Goal: Task Accomplishment & Management: Manage account settings

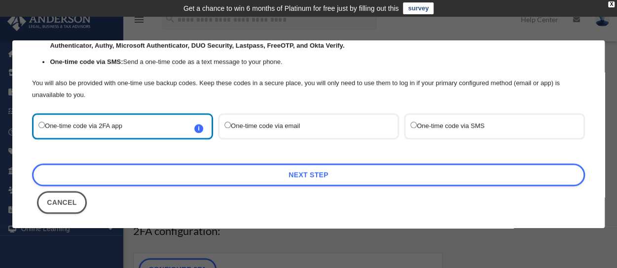
scroll to position [98, 0]
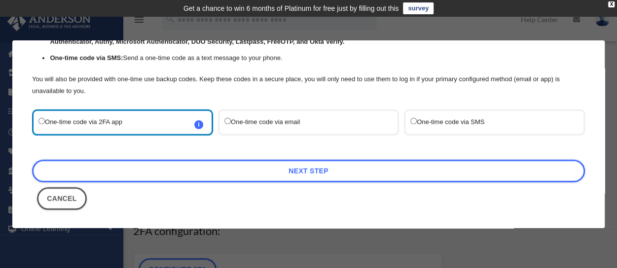
click at [412, 118] on label "One-time code via SMS" at bounding box center [489, 122] width 158 height 13
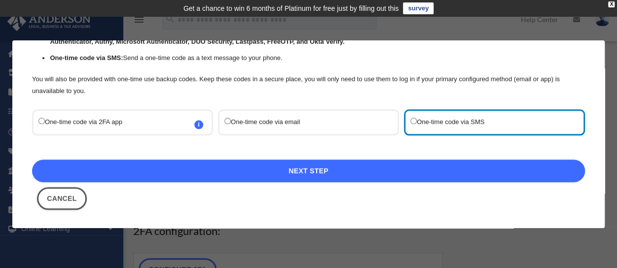
click at [351, 167] on link "Next Step" at bounding box center [308, 171] width 553 height 23
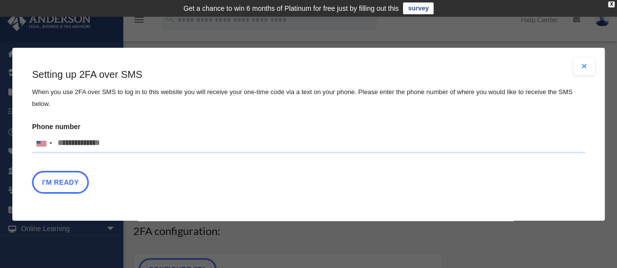
click at [66, 146] on input "Phone number United States +1 United Kingdom +44 Afghanistan (‫افغانستان‬‎) +93…" at bounding box center [308, 144] width 553 height 20
type input "**********"
click at [74, 184] on button "I'm Ready" at bounding box center [60, 182] width 57 height 23
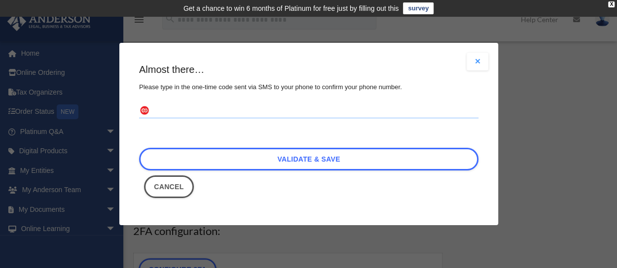
click at [246, 115] on input "text" at bounding box center [308, 111] width 339 height 16
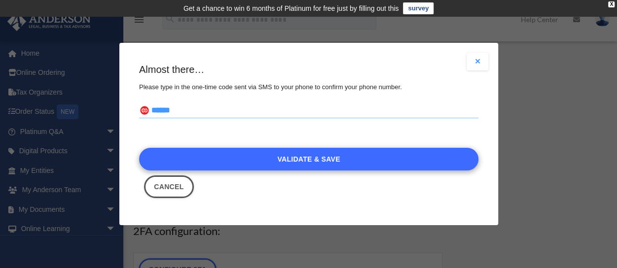
type input "******"
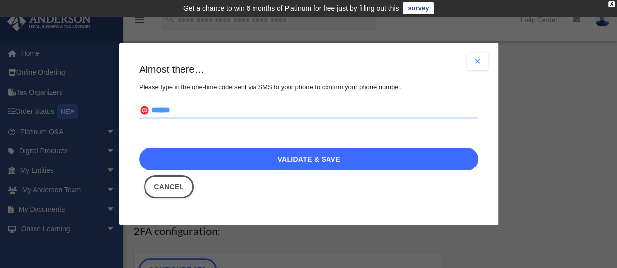
click at [295, 156] on link "Validate & Save" at bounding box center [308, 159] width 339 height 23
click at [343, 163] on link "Validate & Save" at bounding box center [308, 159] width 339 height 23
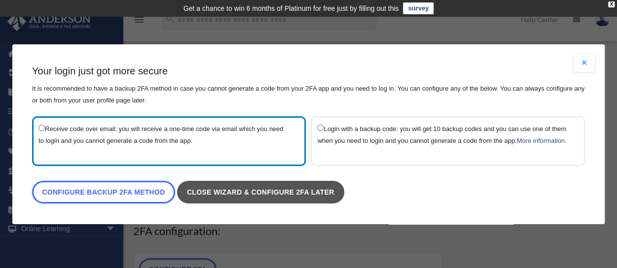
click at [341, 189] on link "Close wizard & configure 2FA later" at bounding box center [260, 192] width 167 height 23
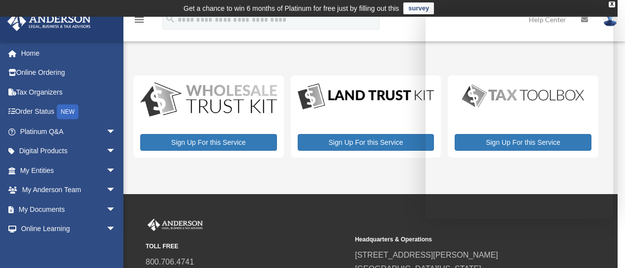
click at [362, 59] on div "My Services date_range Published on Last updated [DATE] [DATE] by [PERSON_NAME]…" at bounding box center [369, 114] width 472 height 111
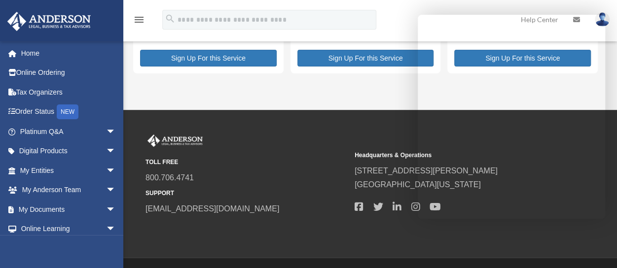
scroll to position [99, 0]
